Goal: Task Accomplishment & Management: Manage account settings

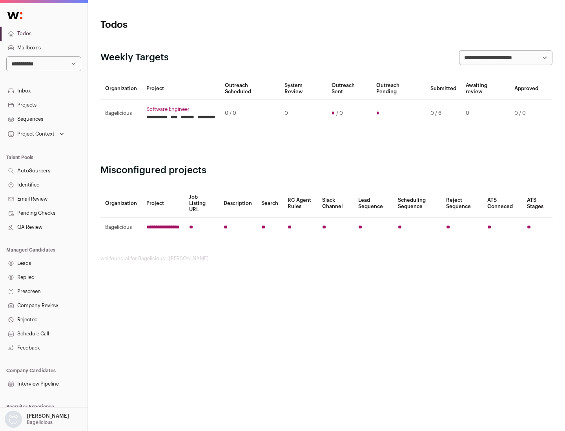
click at [44, 105] on link "Projects" at bounding box center [43, 105] width 87 height 14
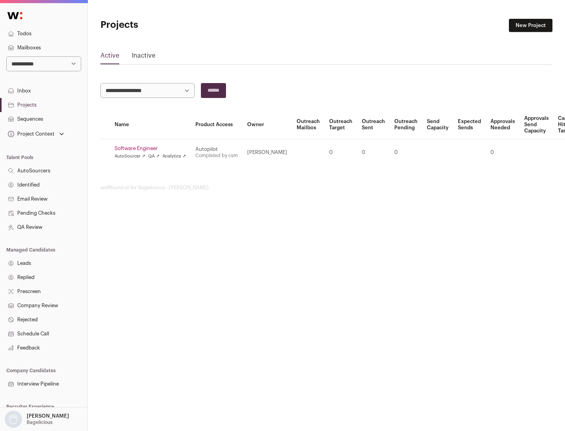
click at [153, 149] on link "Software Engineer" at bounding box center [150, 149] width 71 height 6
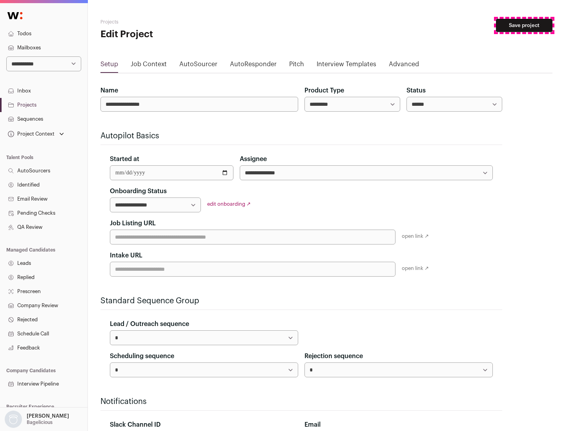
click at [524, 25] on button "Save project" at bounding box center [524, 25] width 56 height 13
